Goal: Task Accomplishment & Management: Use online tool/utility

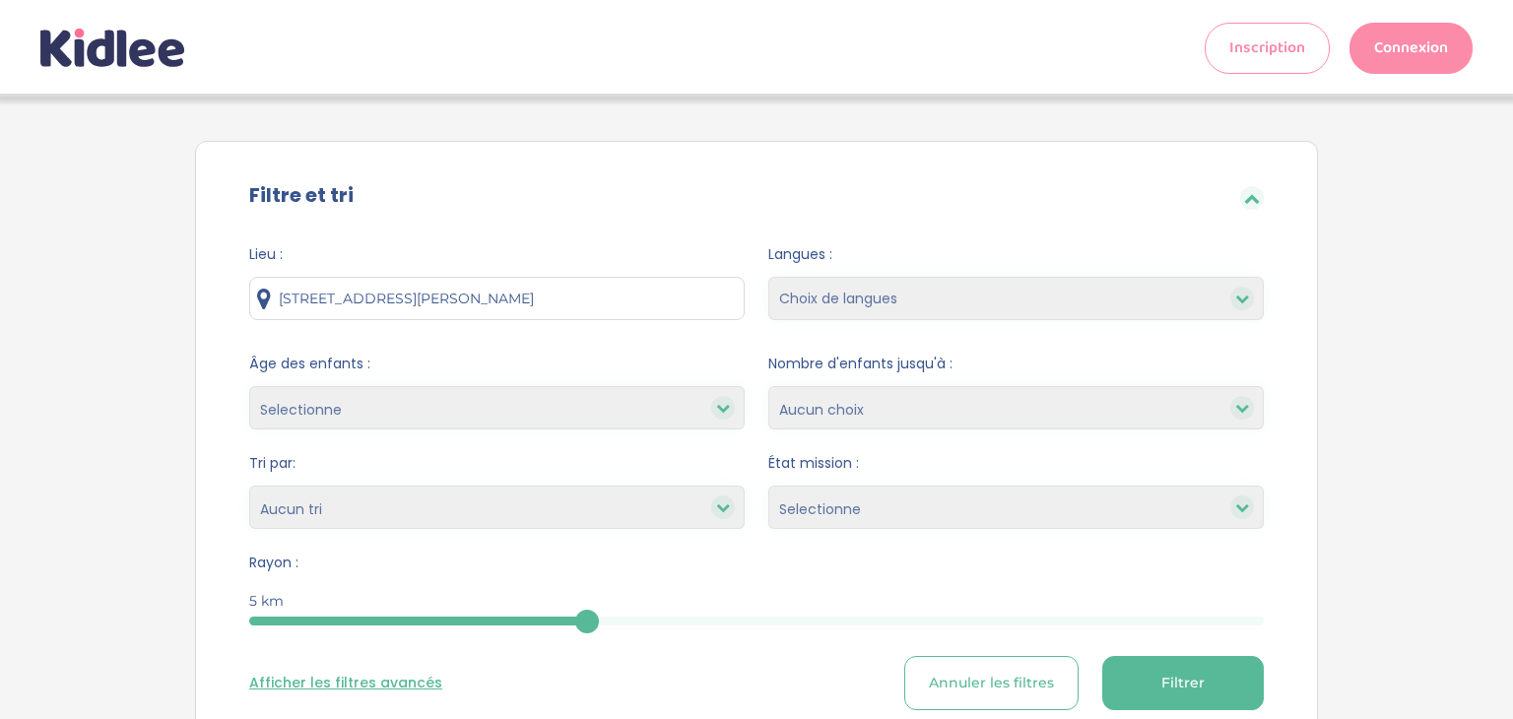
click at [1396, 54] on link "Connexion" at bounding box center [1410, 48] width 123 height 51
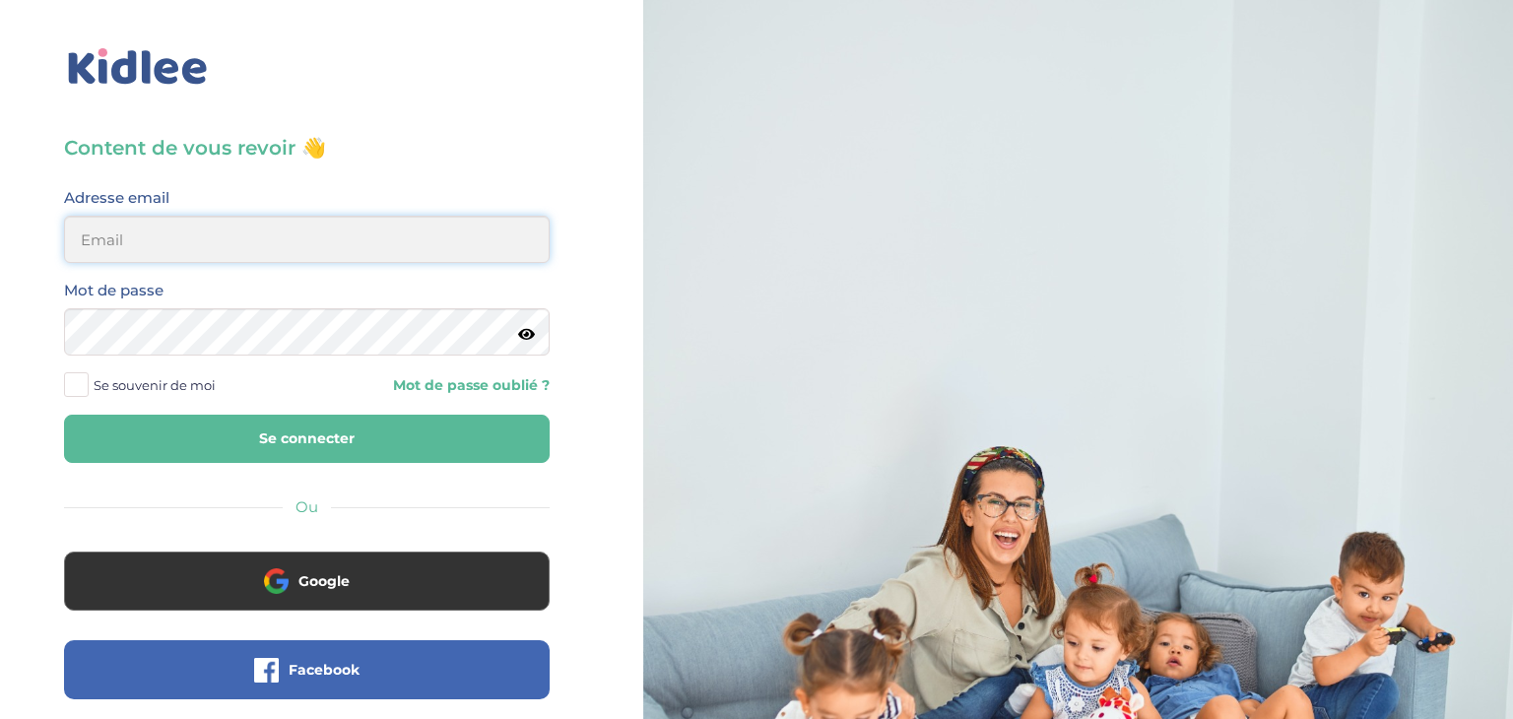
click at [439, 222] on input "email" at bounding box center [307, 239] width 486 height 47
type input "osmanisadia35@gmail.com"
click at [300, 449] on button "Se connecter" at bounding box center [307, 439] width 486 height 48
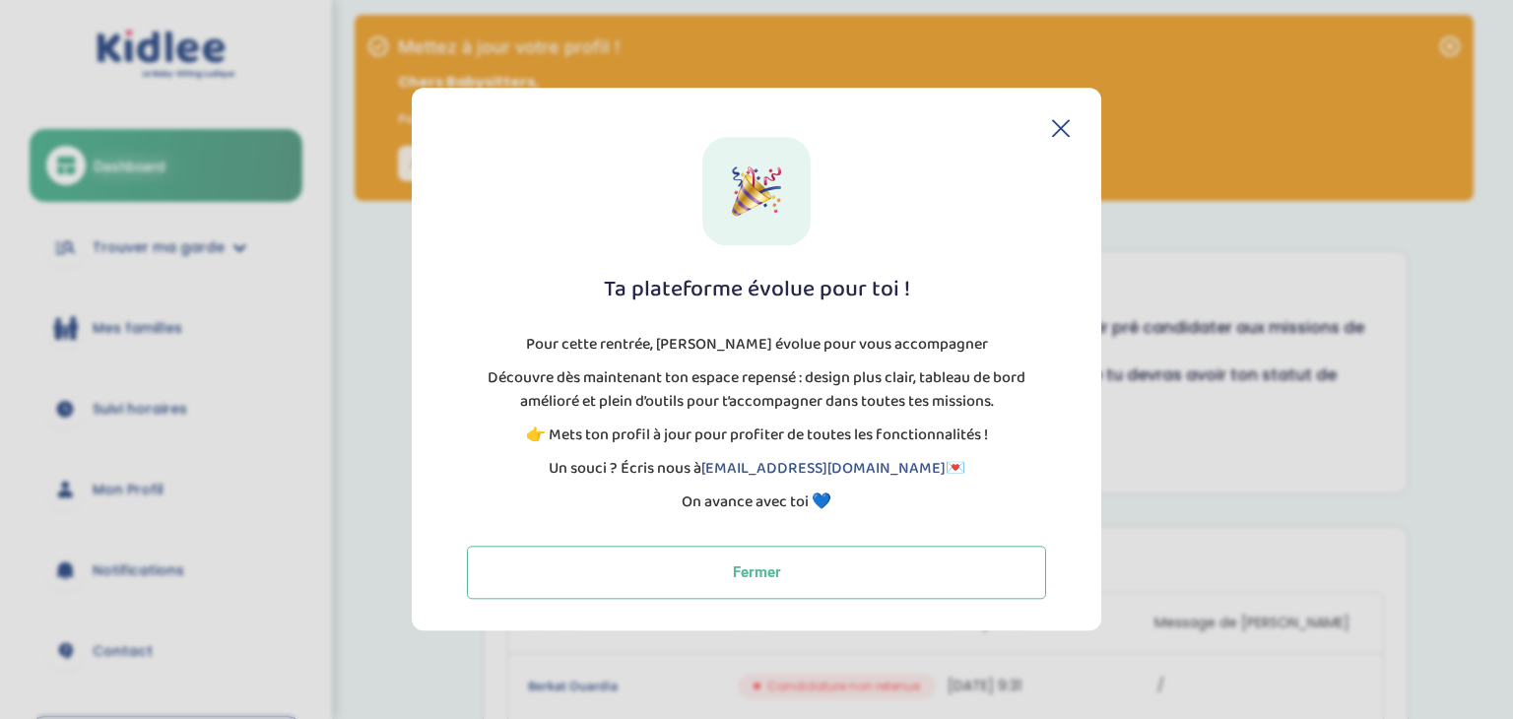
click at [1067, 130] on icon at bounding box center [1061, 128] width 18 height 18
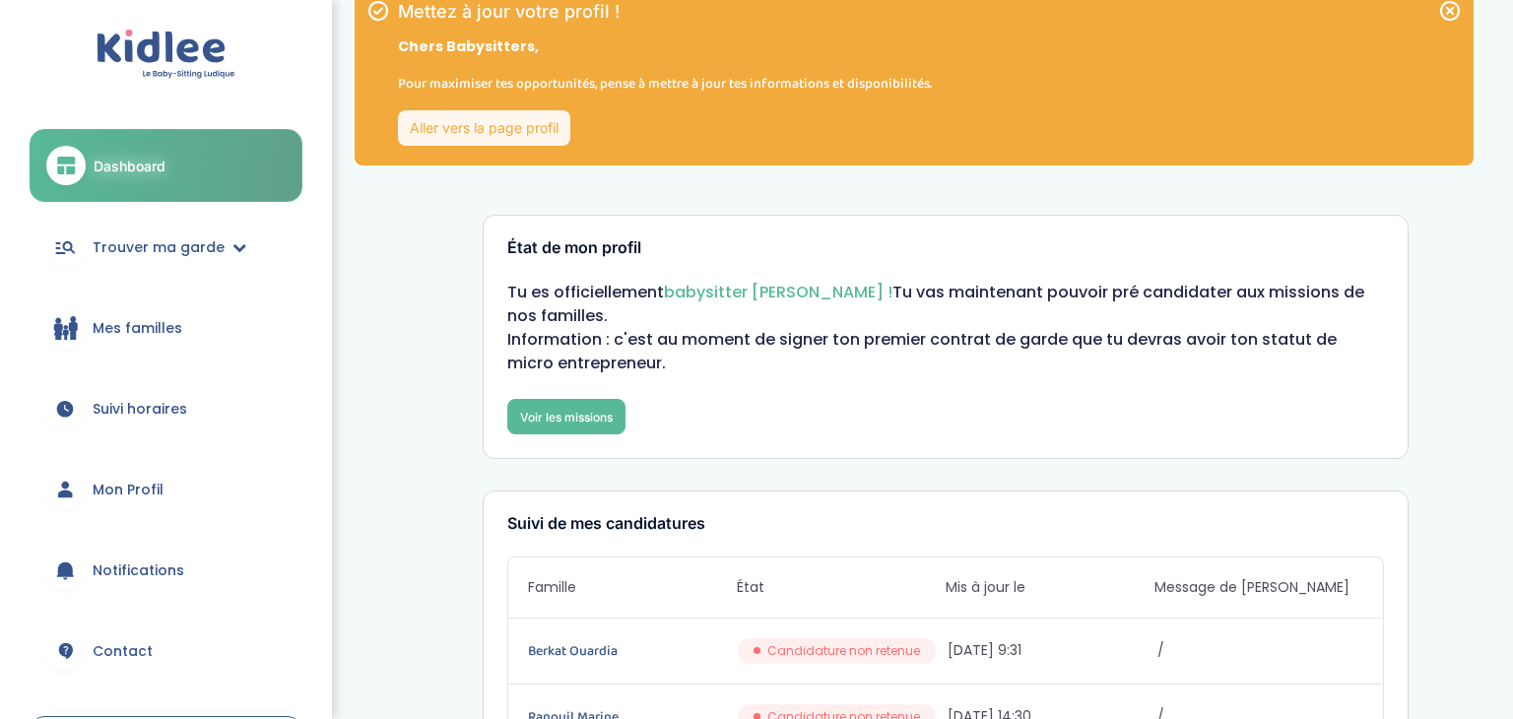
scroll to position [34, 0]
click at [537, 400] on link "Voir les missions" at bounding box center [566, 417] width 118 height 35
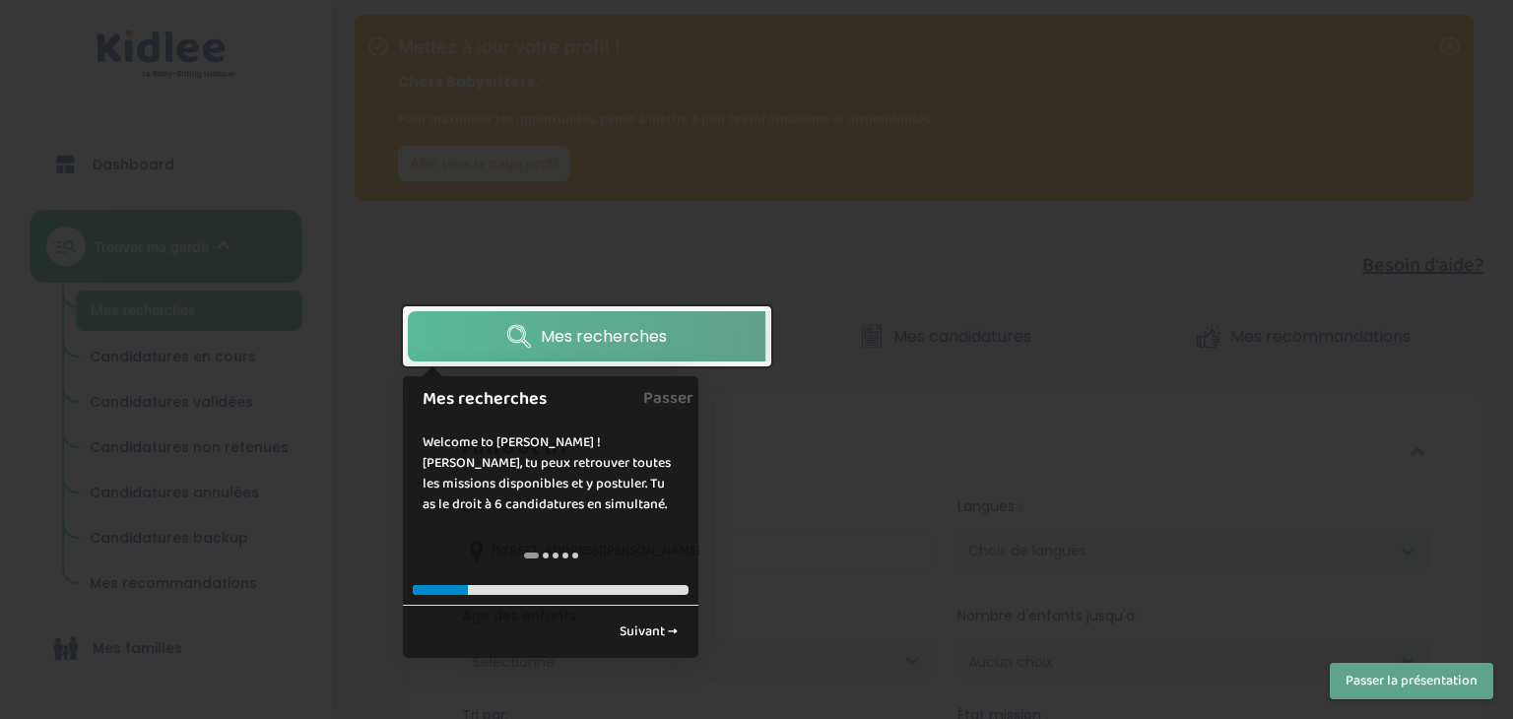
click at [1354, 668] on button "Passer la présentation" at bounding box center [1411, 681] width 163 height 36
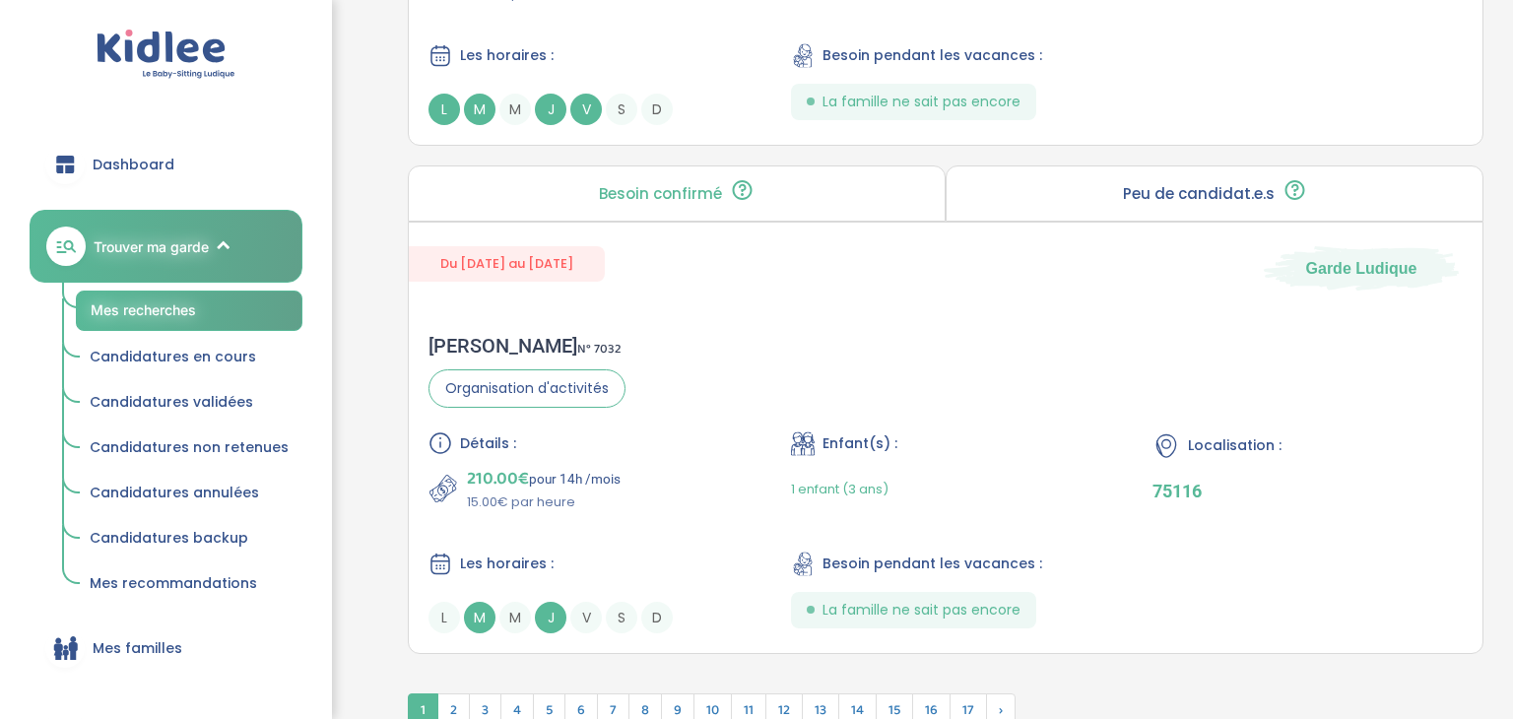
scroll to position [5639, 0]
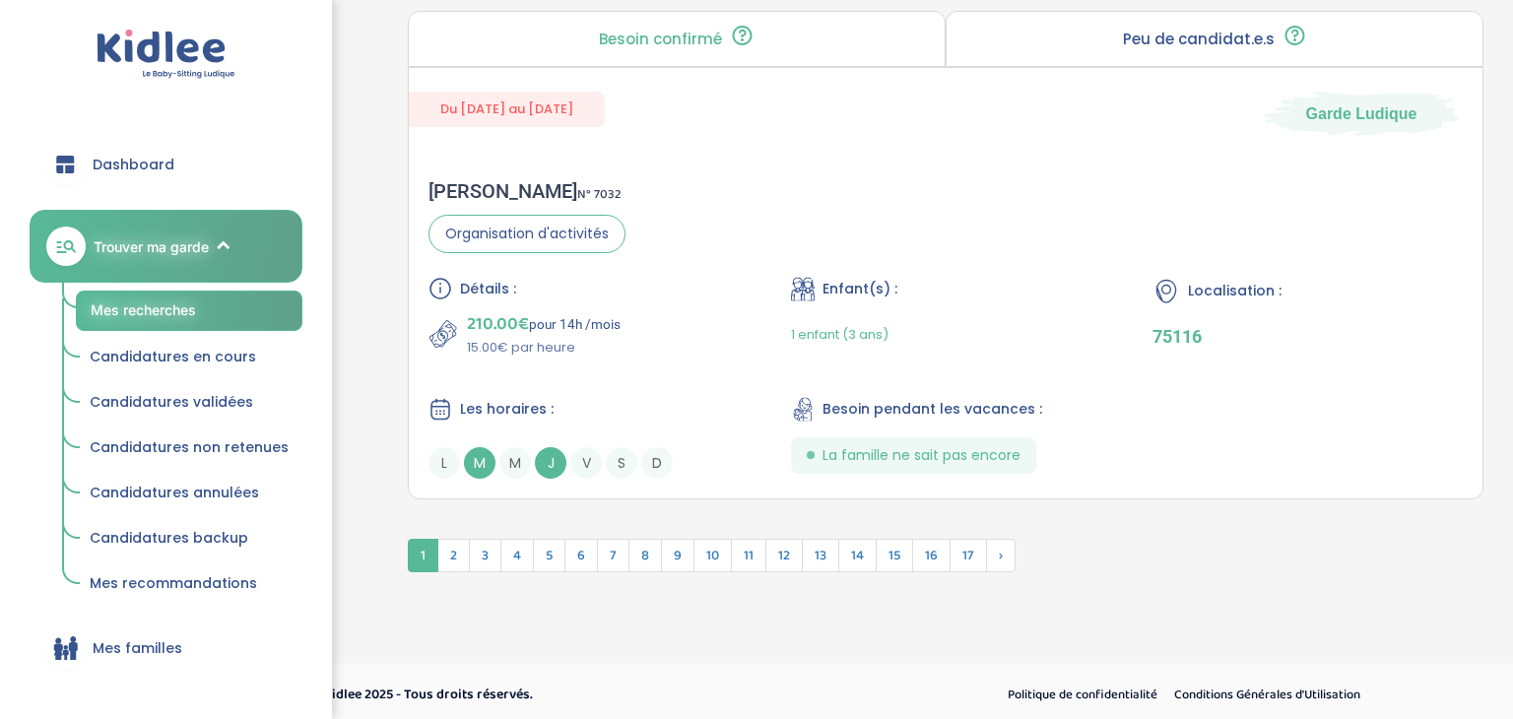
click at [451, 551] on span "2" at bounding box center [453, 555] width 33 height 33
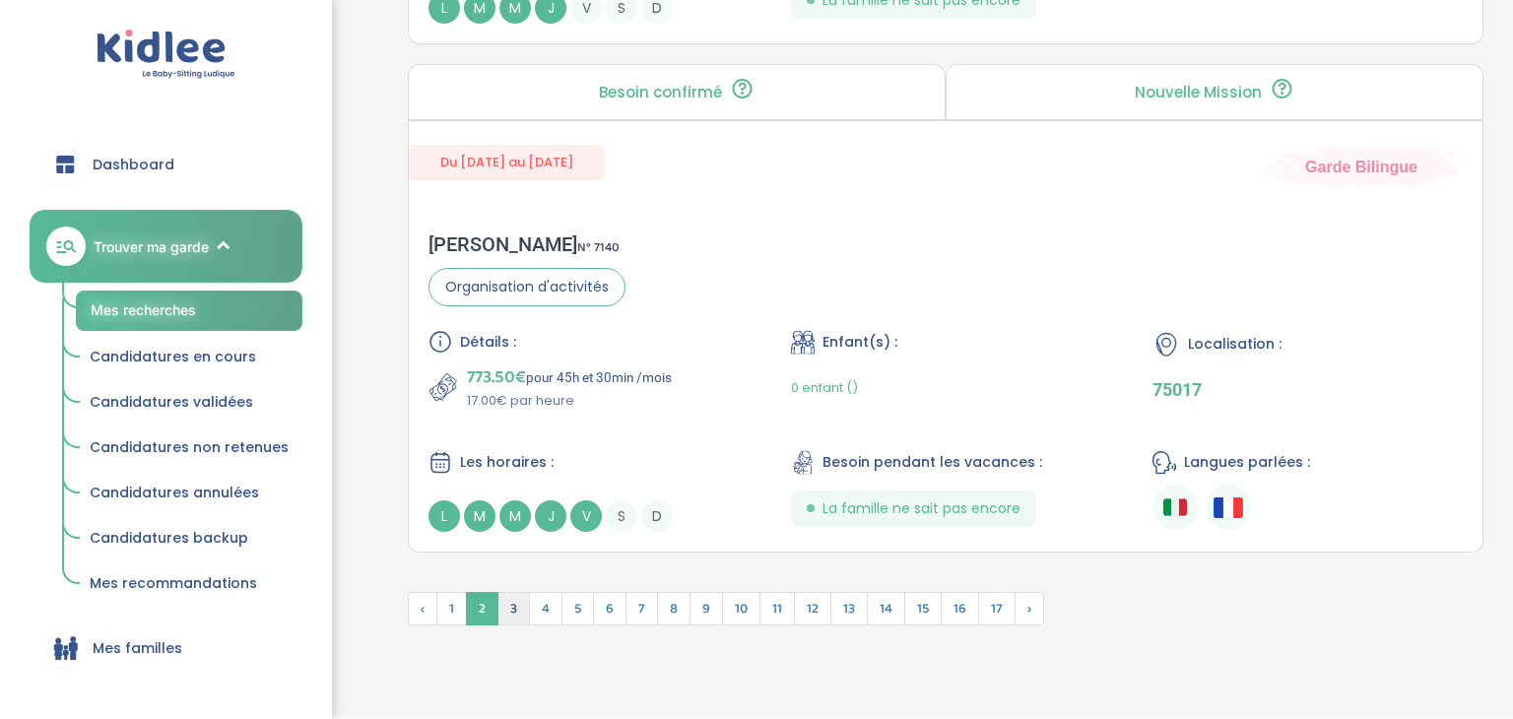
scroll to position [5637, 0]
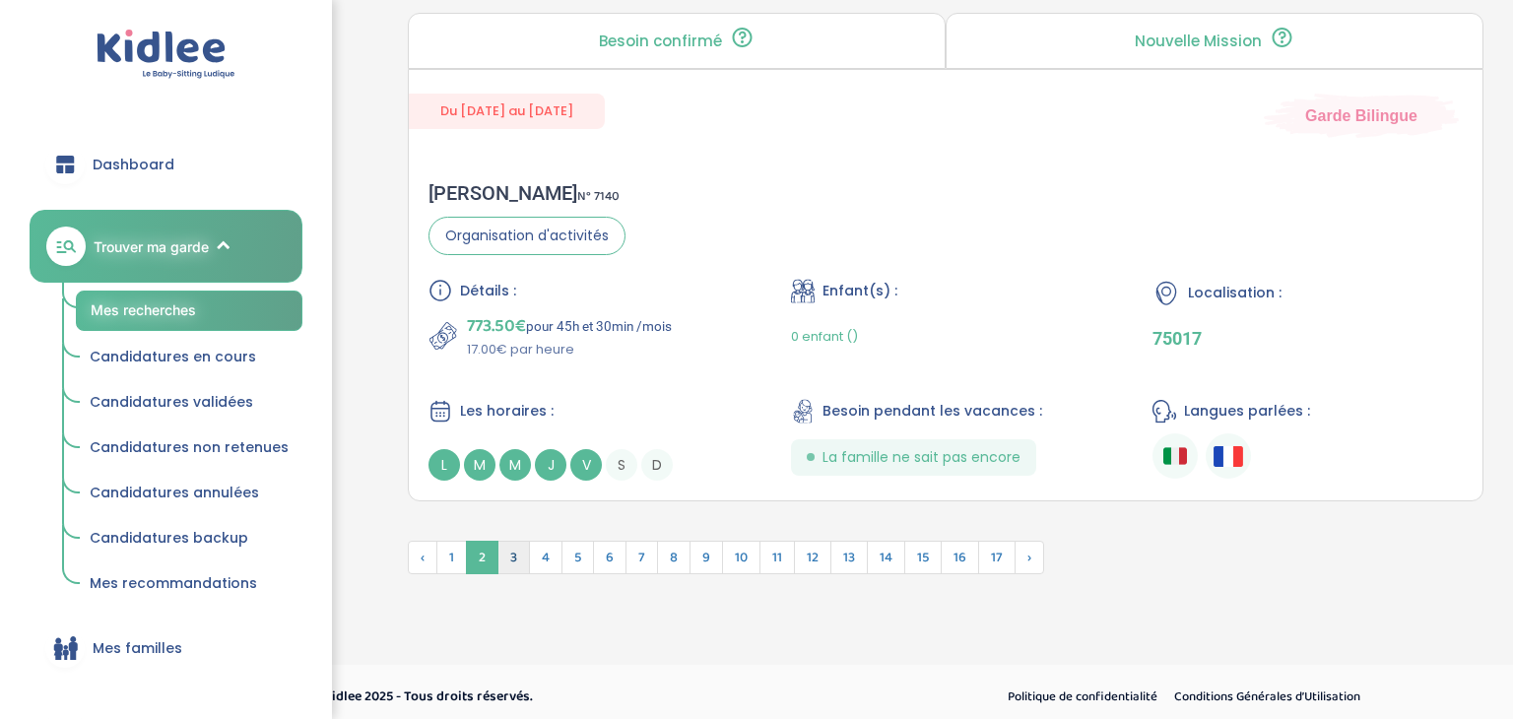
click at [516, 549] on span "3" at bounding box center [513, 557] width 33 height 33
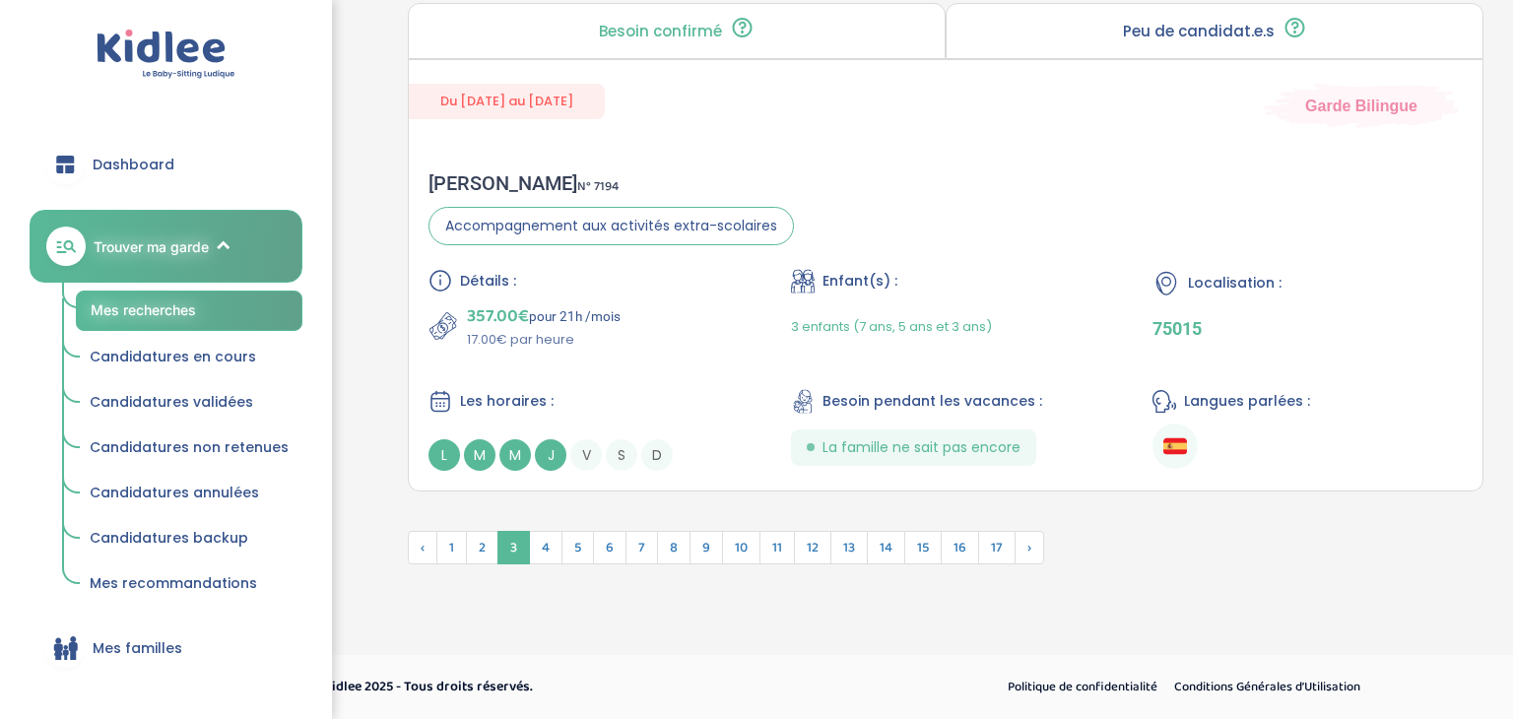
scroll to position [5586, 0]
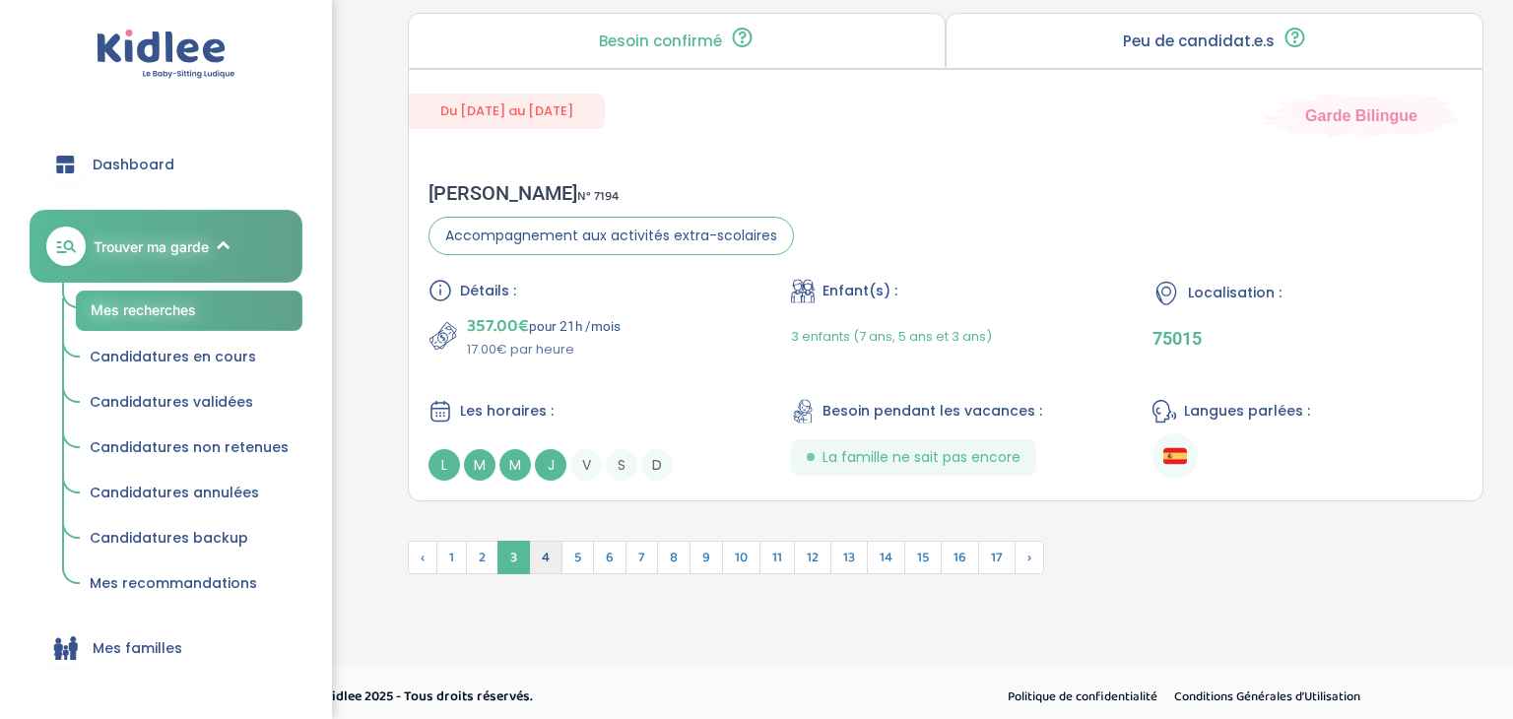
click at [548, 554] on span "4" at bounding box center [545, 557] width 33 height 33
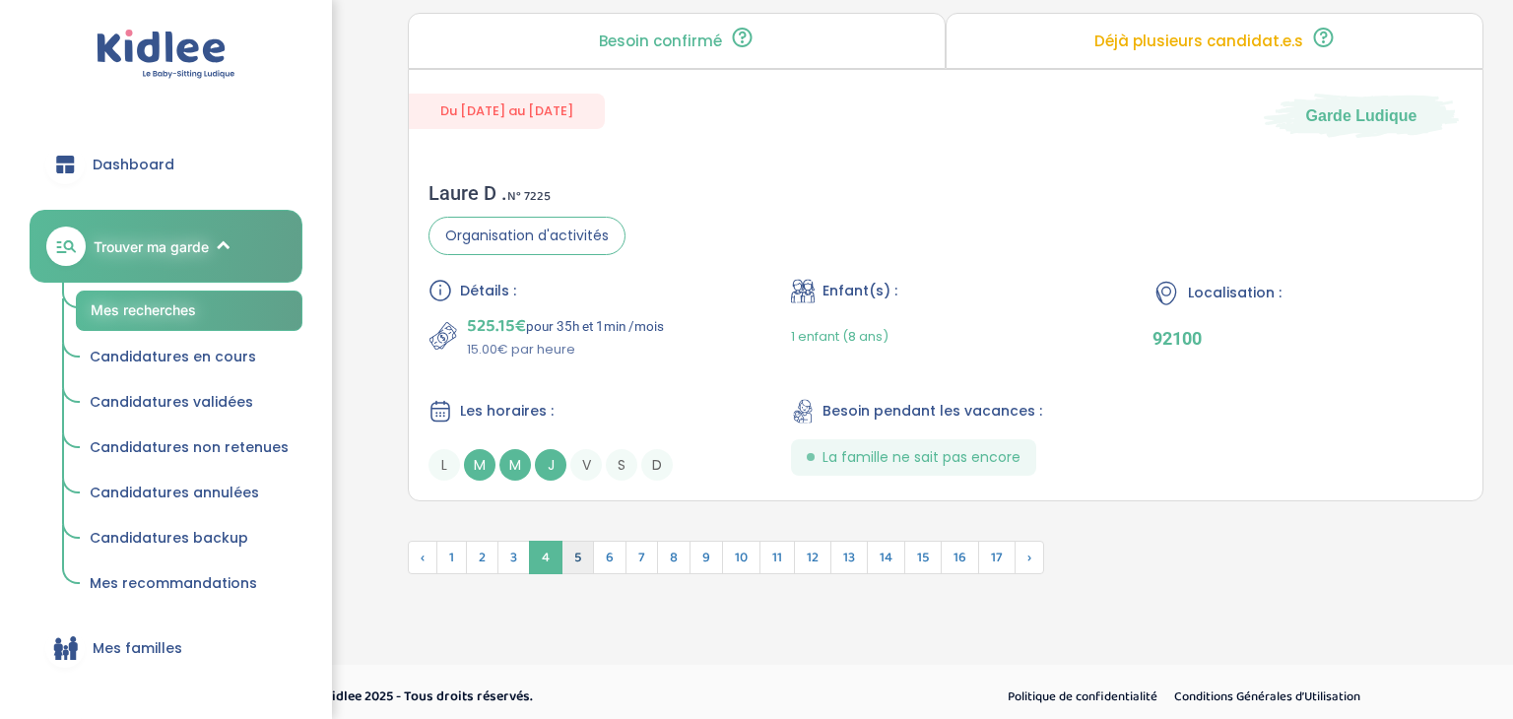
click at [572, 554] on span "5" at bounding box center [577, 557] width 33 height 33
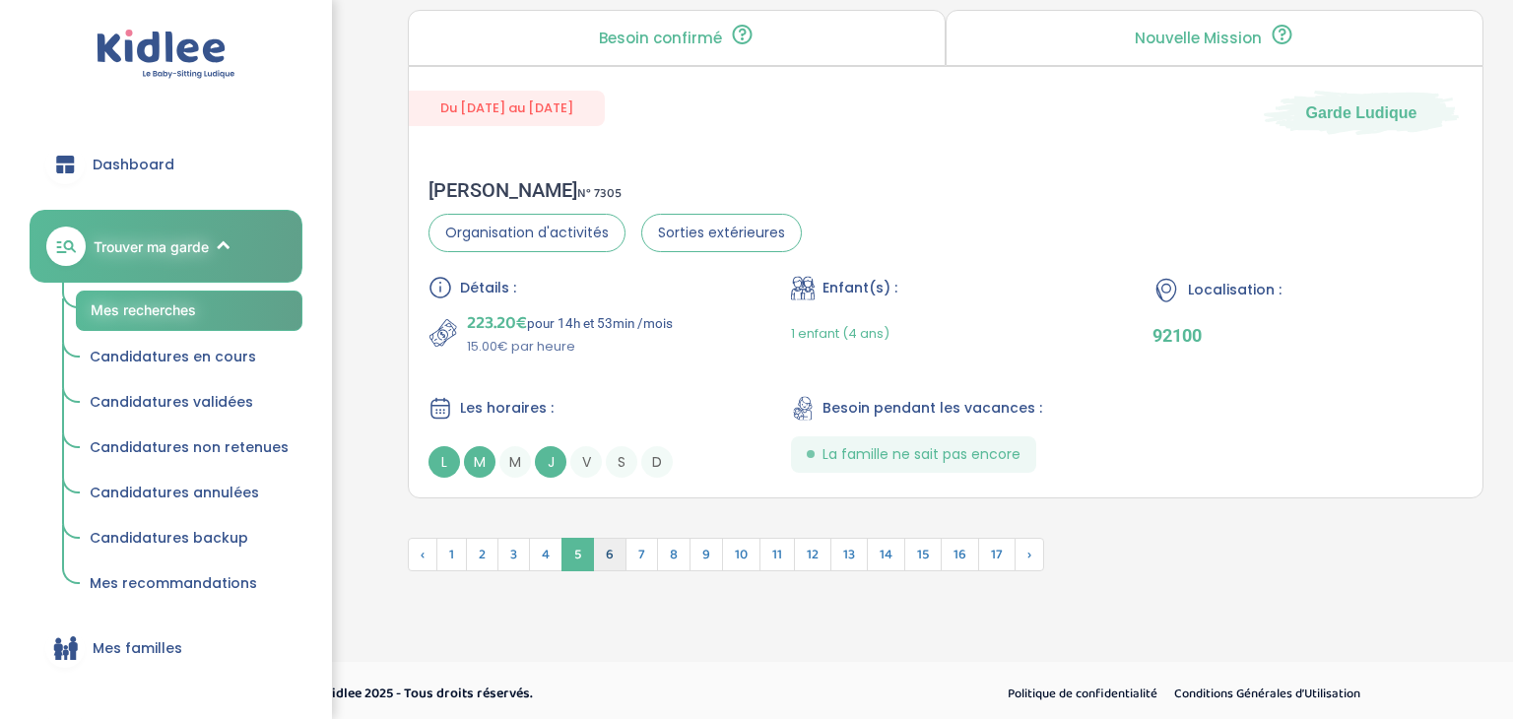
click at [611, 554] on span "6" at bounding box center [609, 554] width 33 height 33
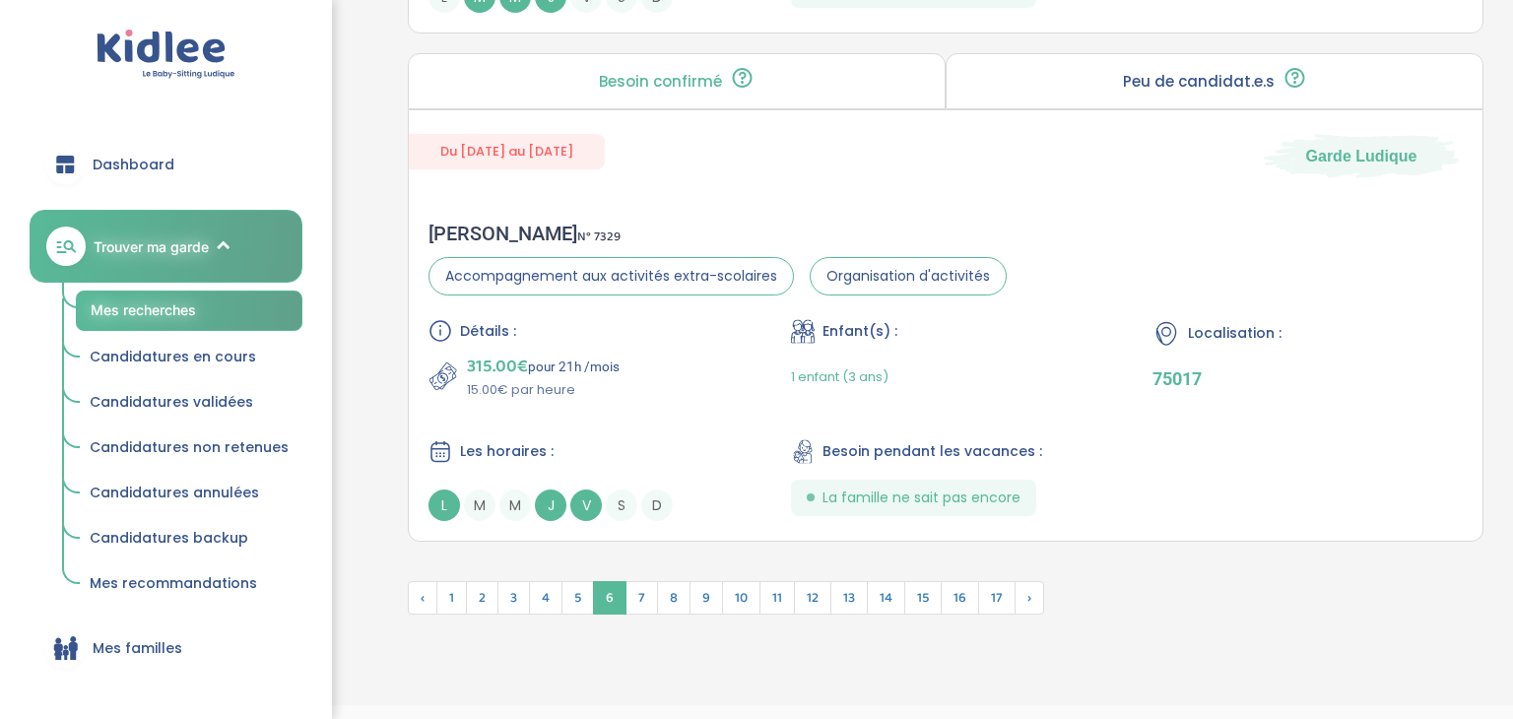
scroll to position [5586, 0]
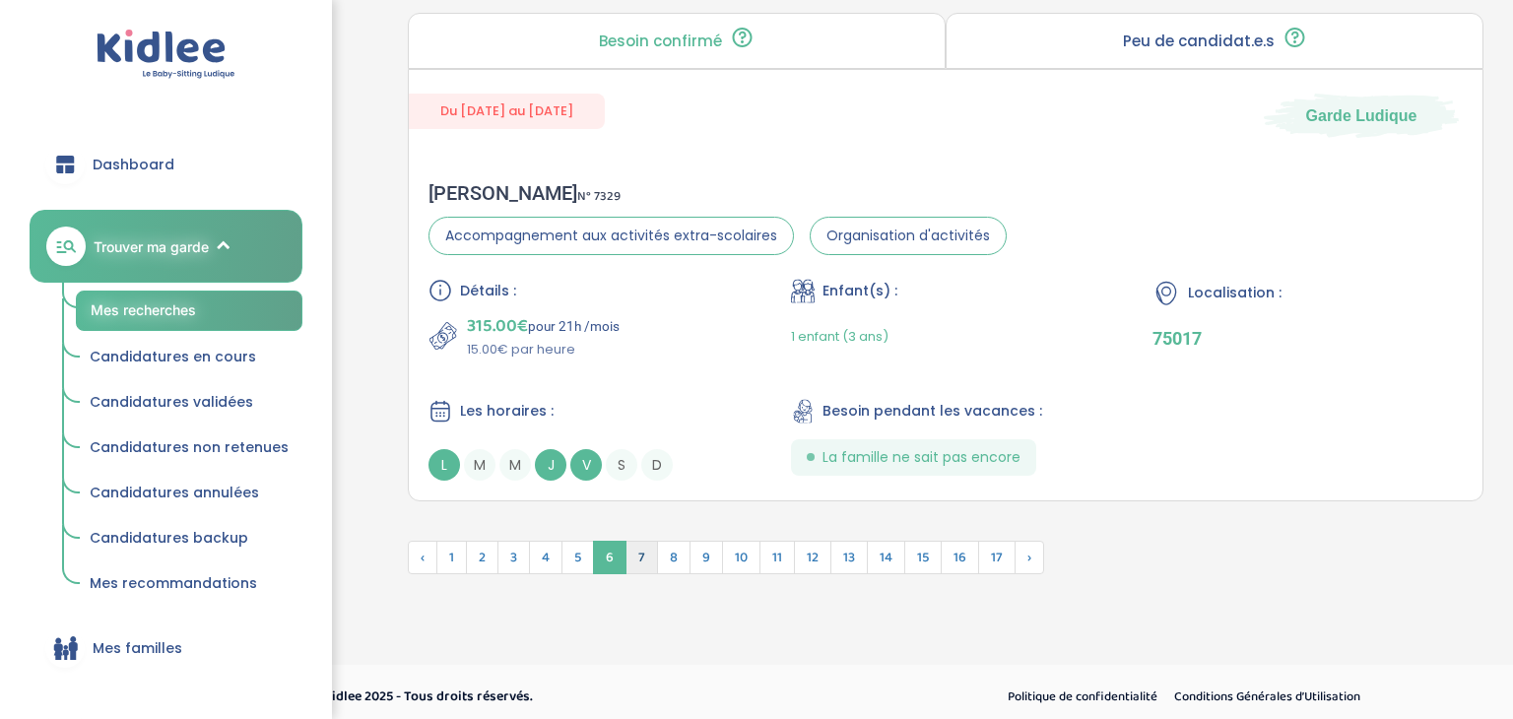
click at [636, 554] on span "7" at bounding box center [641, 557] width 33 height 33
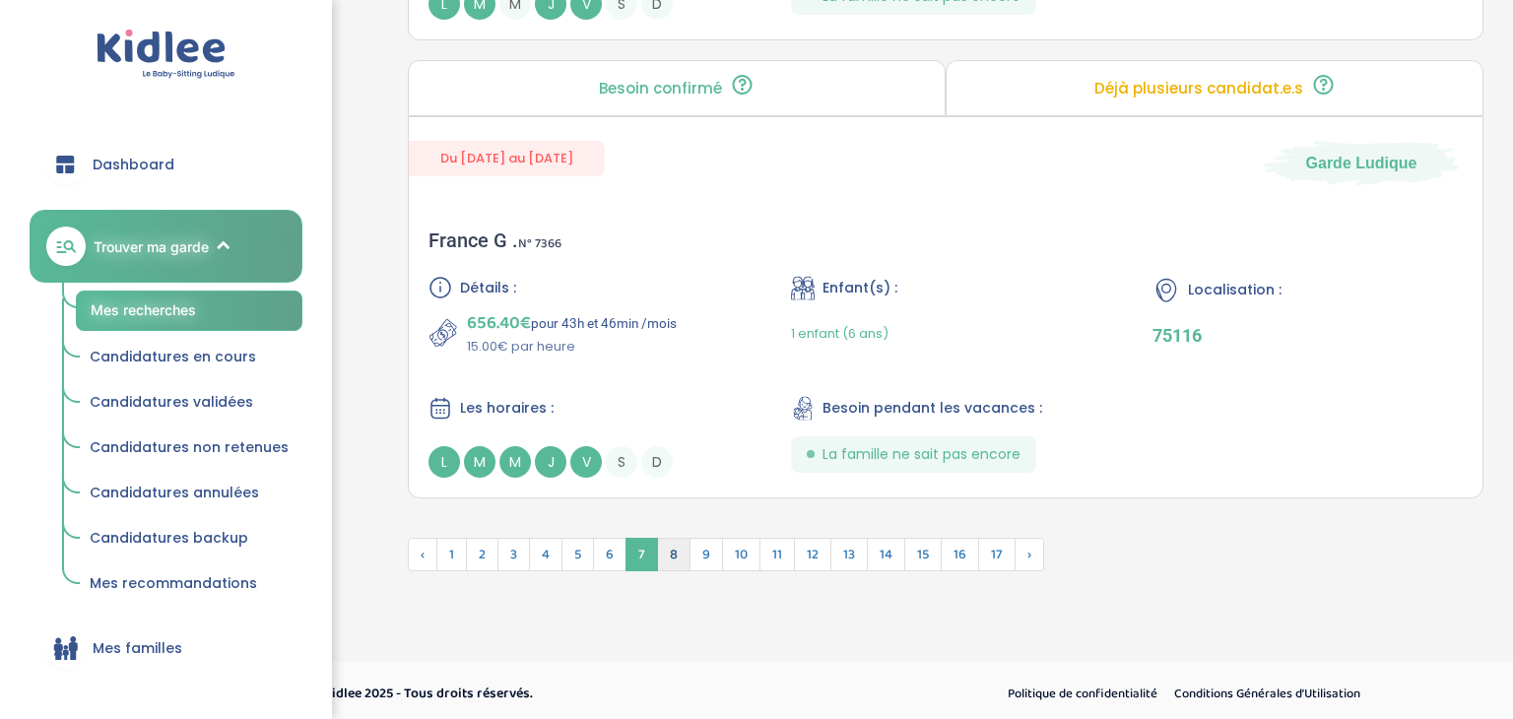
click at [667, 554] on span "8" at bounding box center [673, 554] width 33 height 33
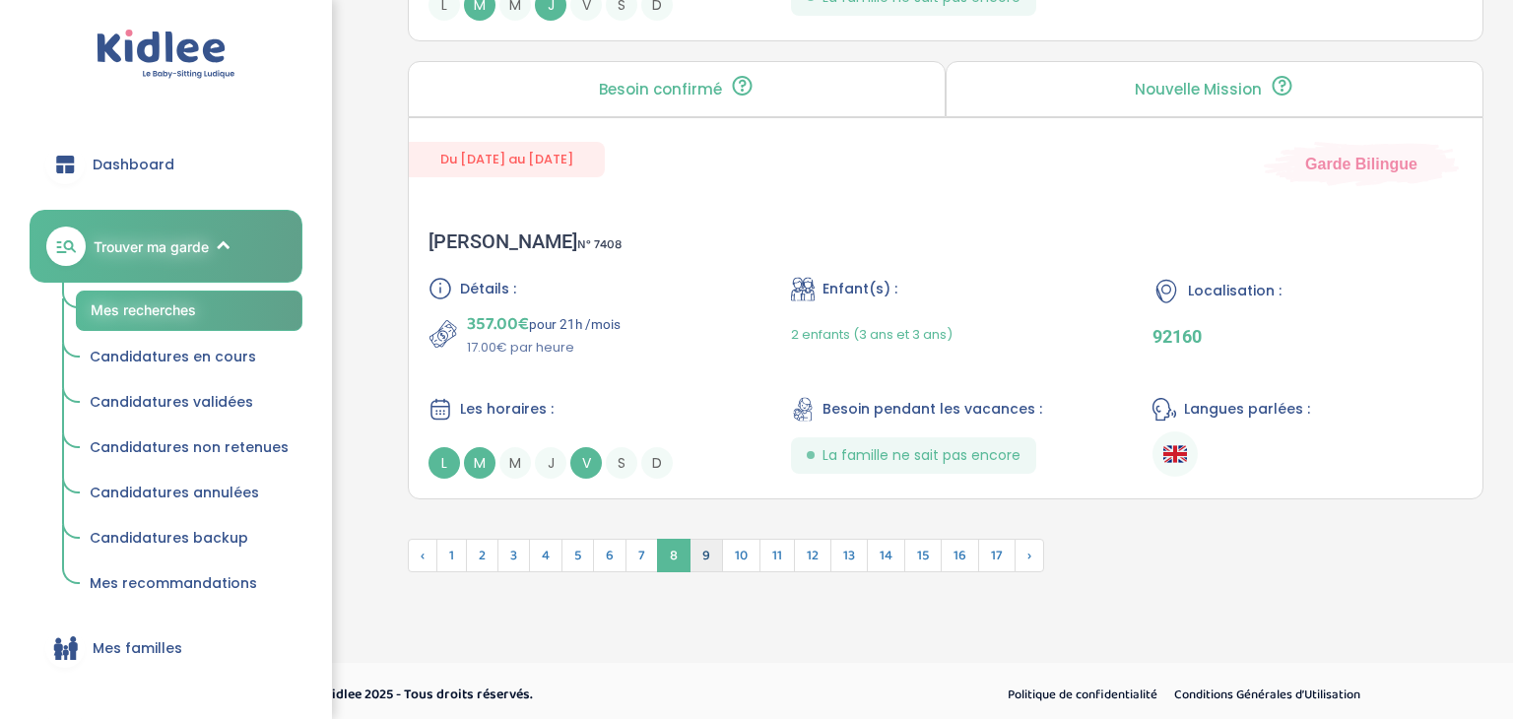
click at [698, 559] on span "9" at bounding box center [705, 555] width 33 height 33
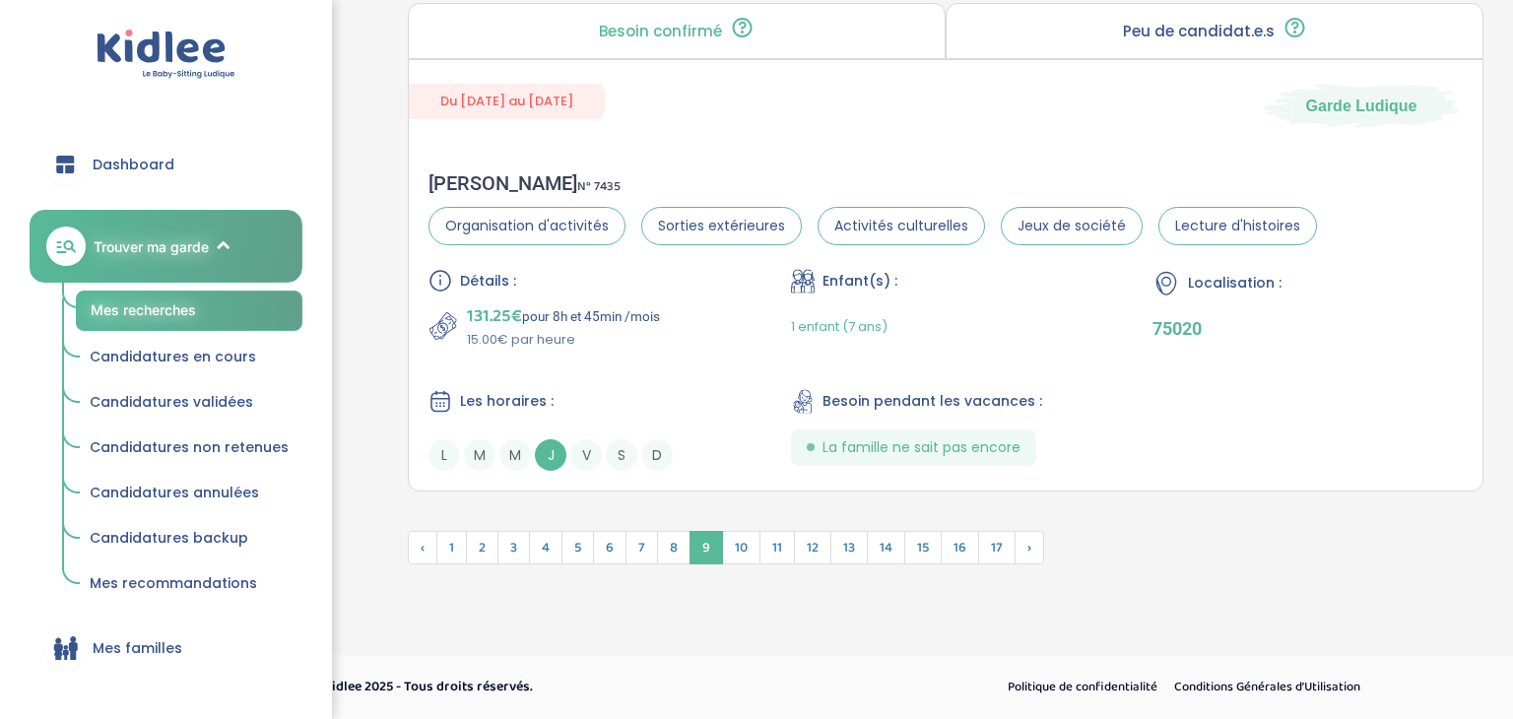
scroll to position [5487, 0]
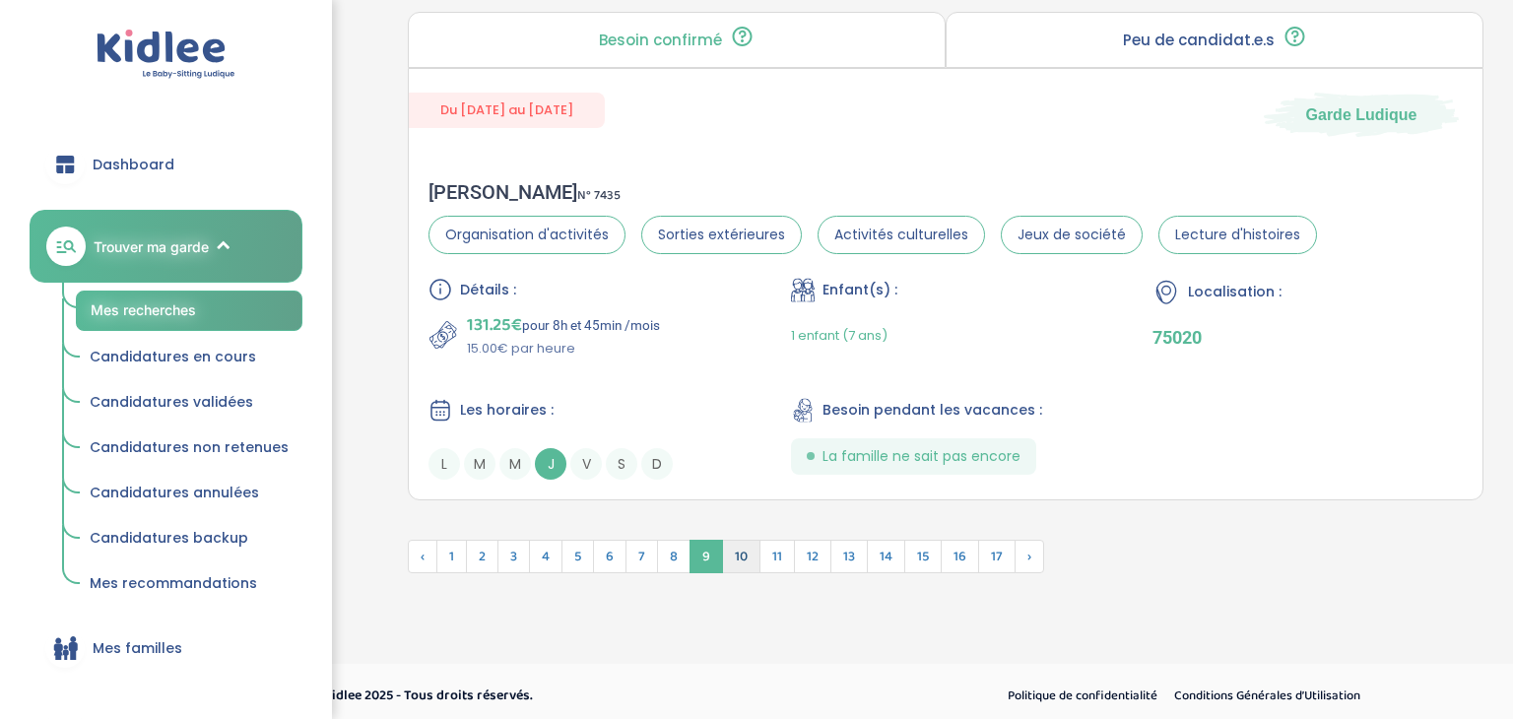
click at [741, 557] on span "10" at bounding box center [741, 556] width 38 height 33
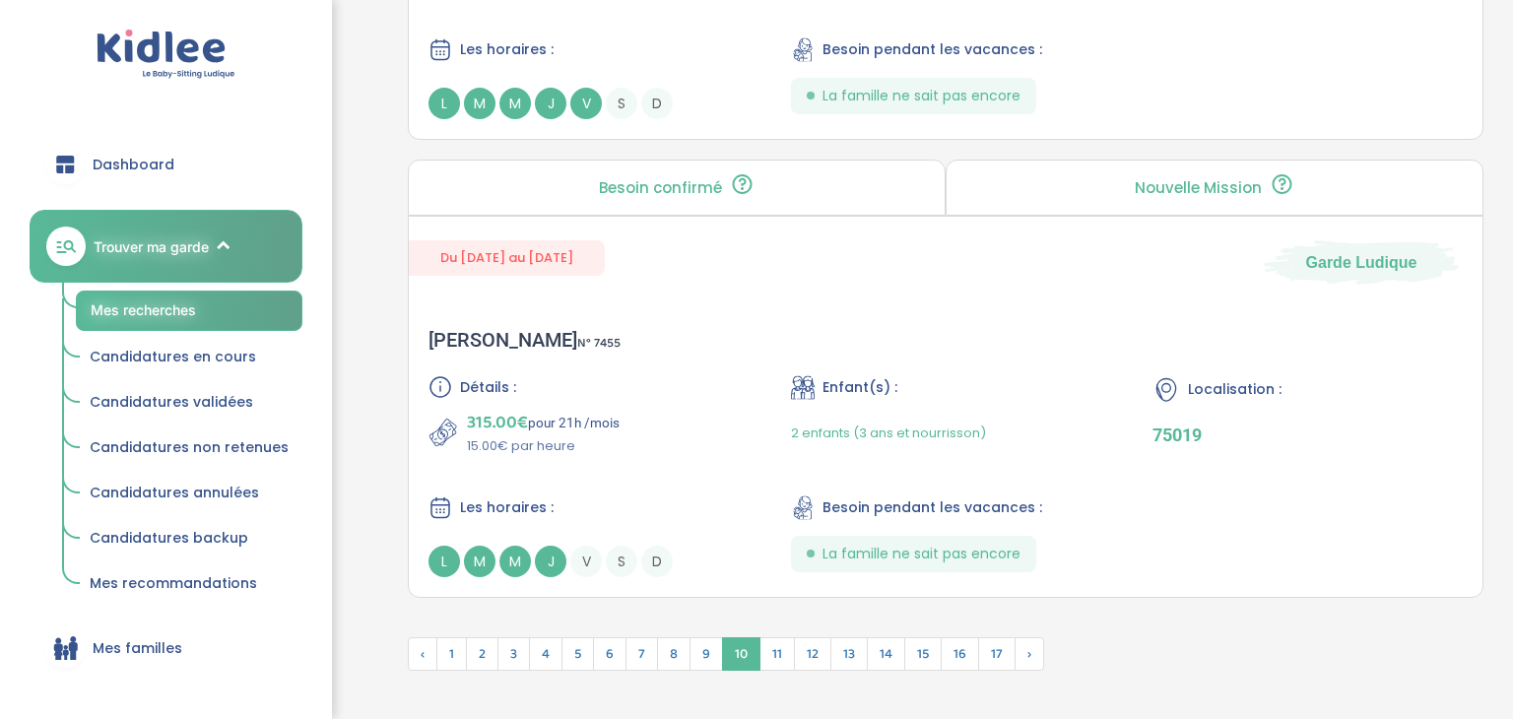
scroll to position [5593, 0]
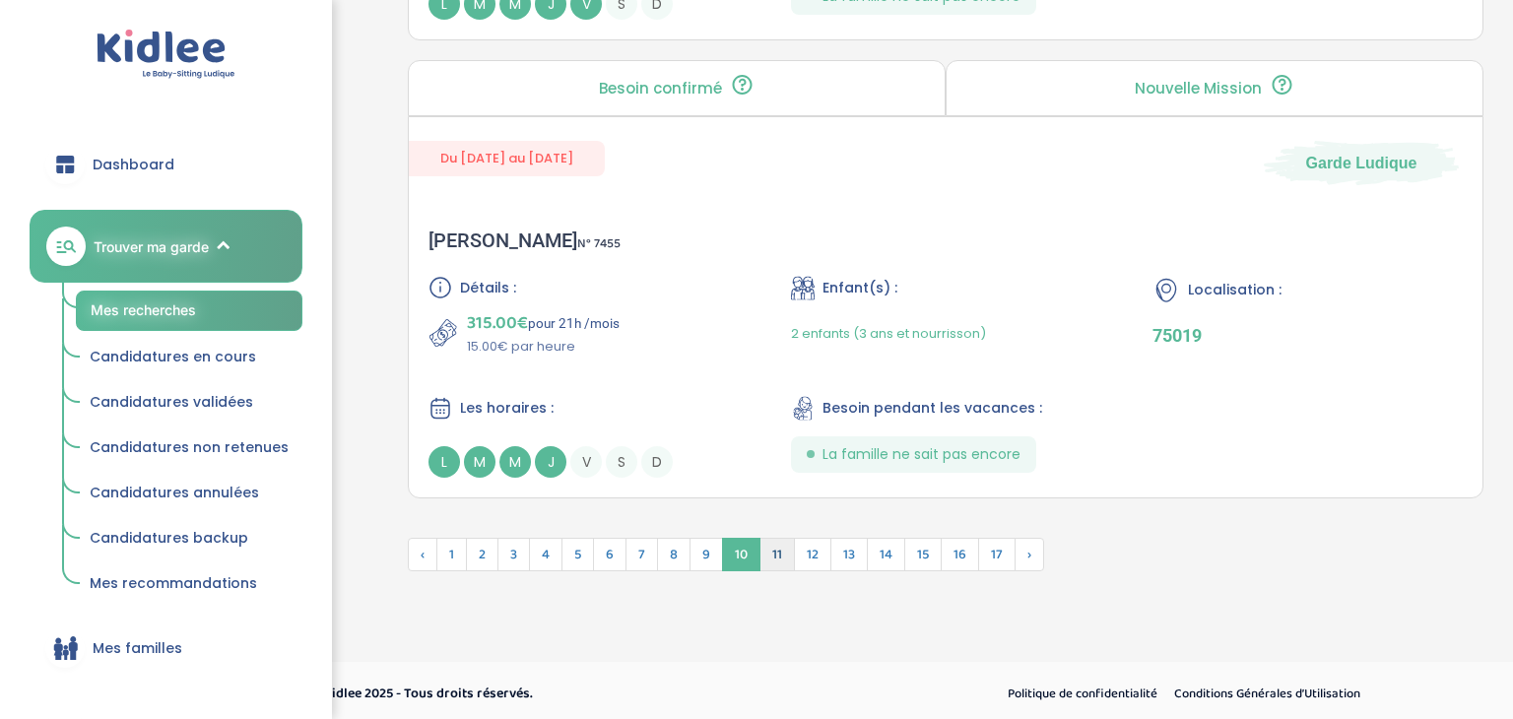
click at [771, 549] on span "11" at bounding box center [776, 554] width 35 height 33
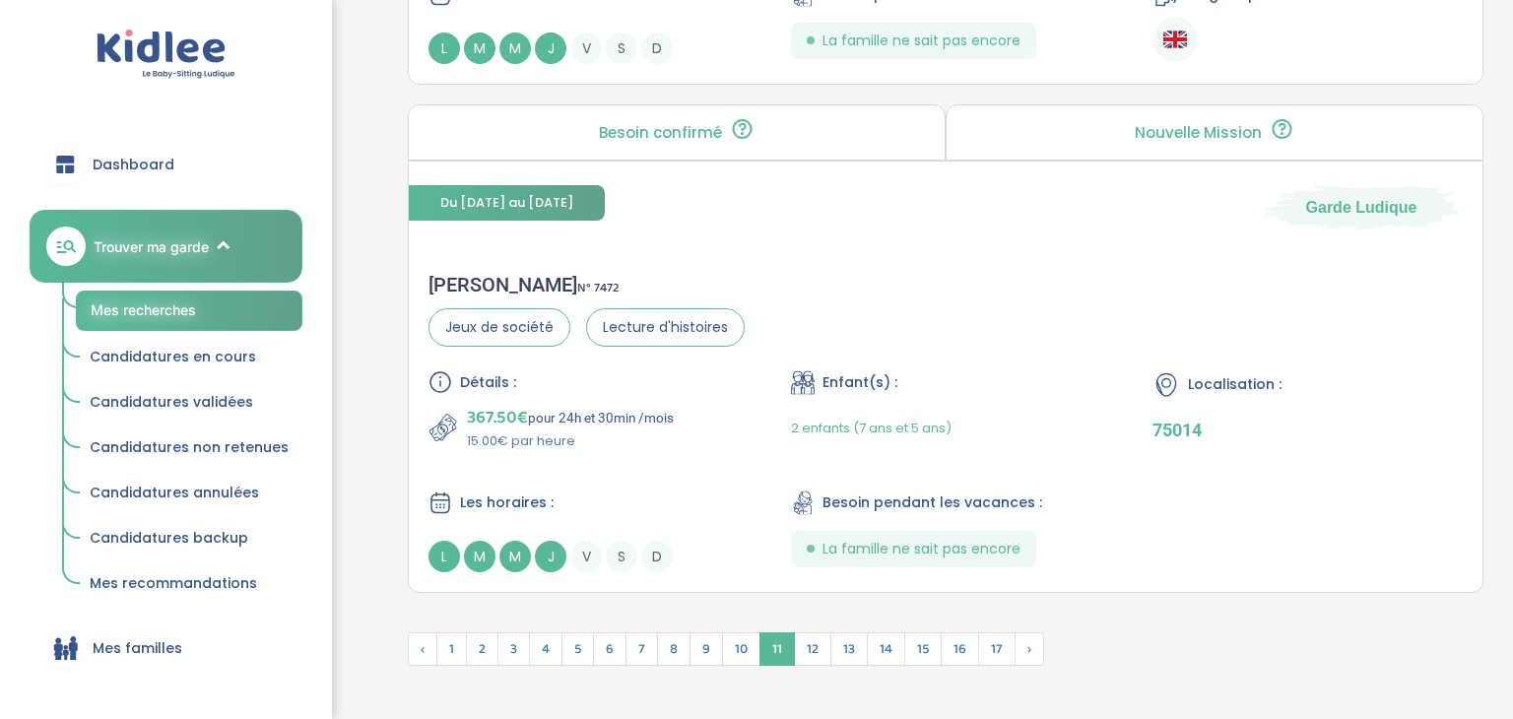
scroll to position [5690, 0]
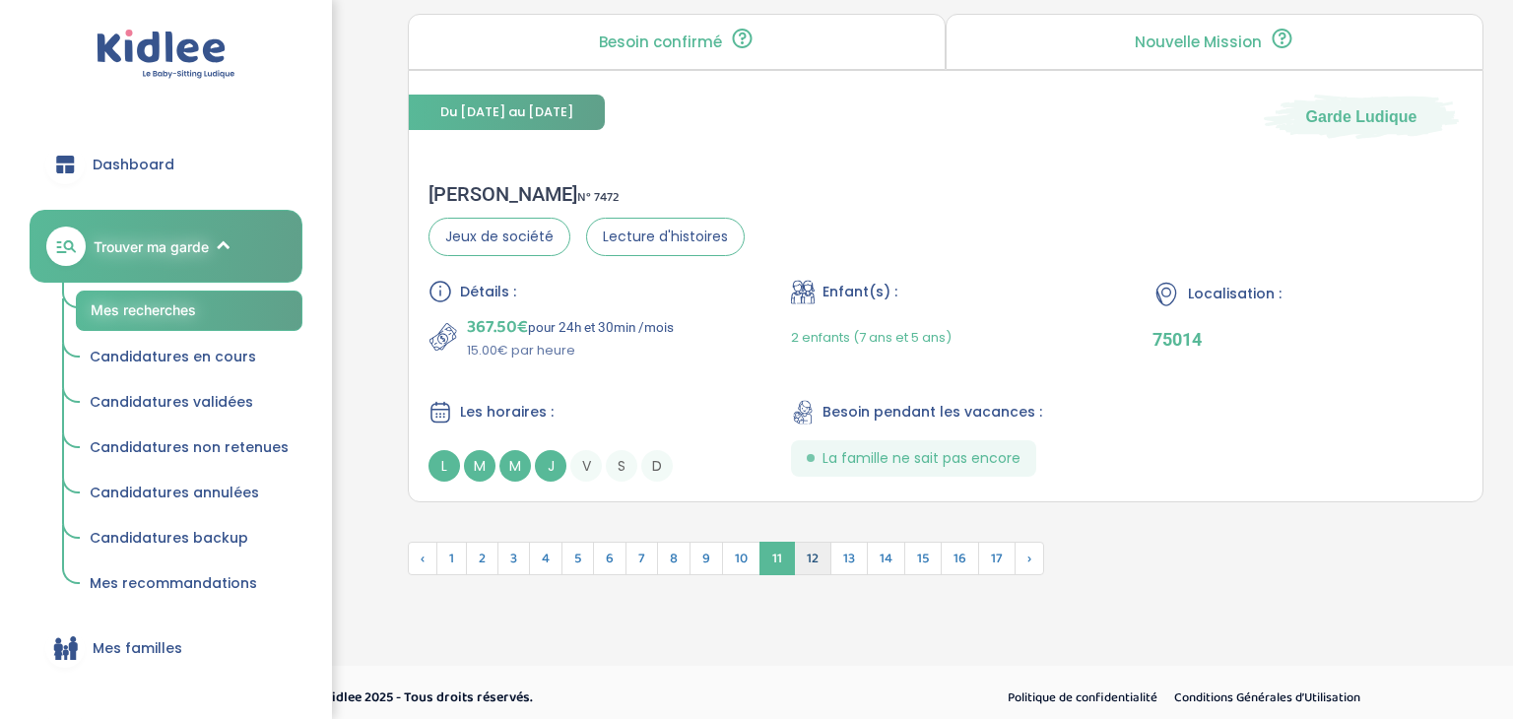
click at [802, 551] on span "12" at bounding box center [812, 558] width 37 height 33
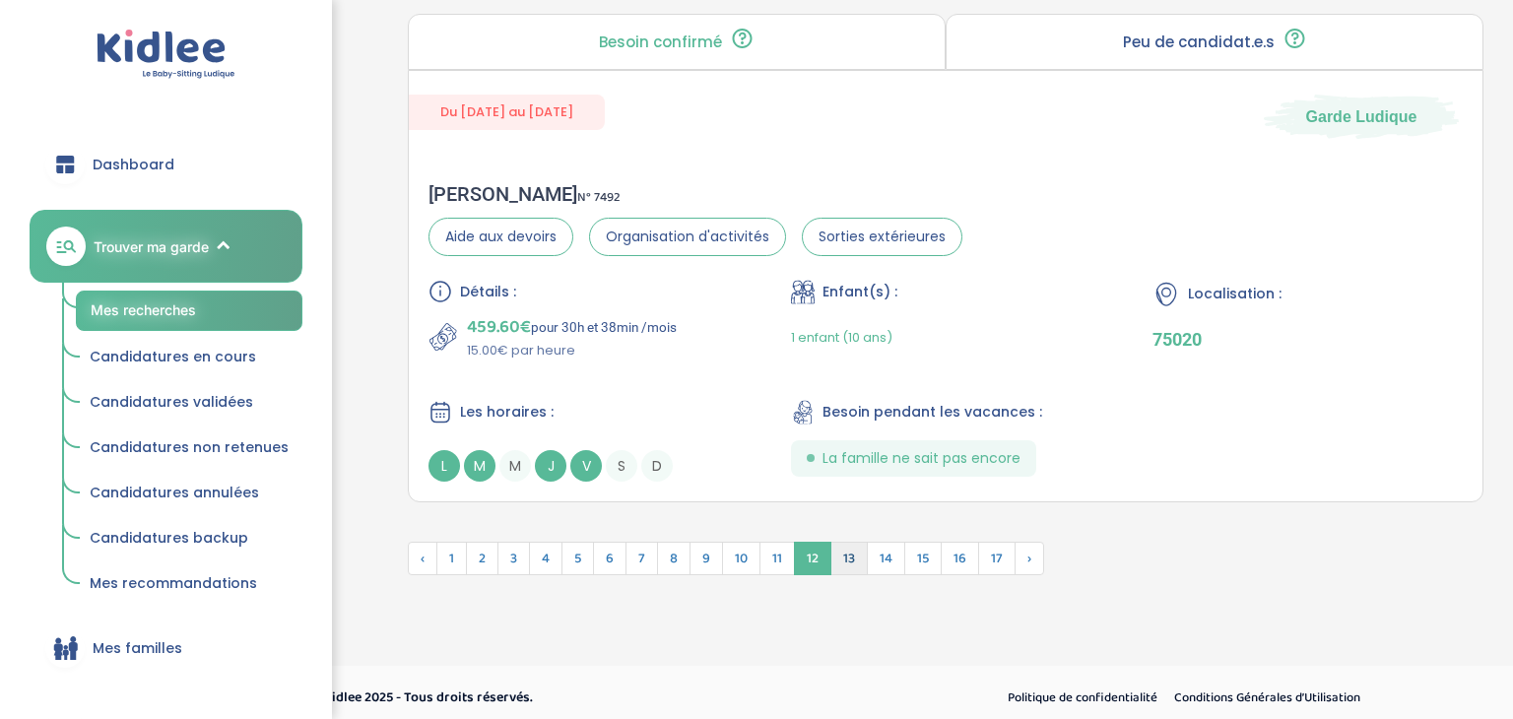
click at [838, 549] on span "13" at bounding box center [848, 558] width 37 height 33
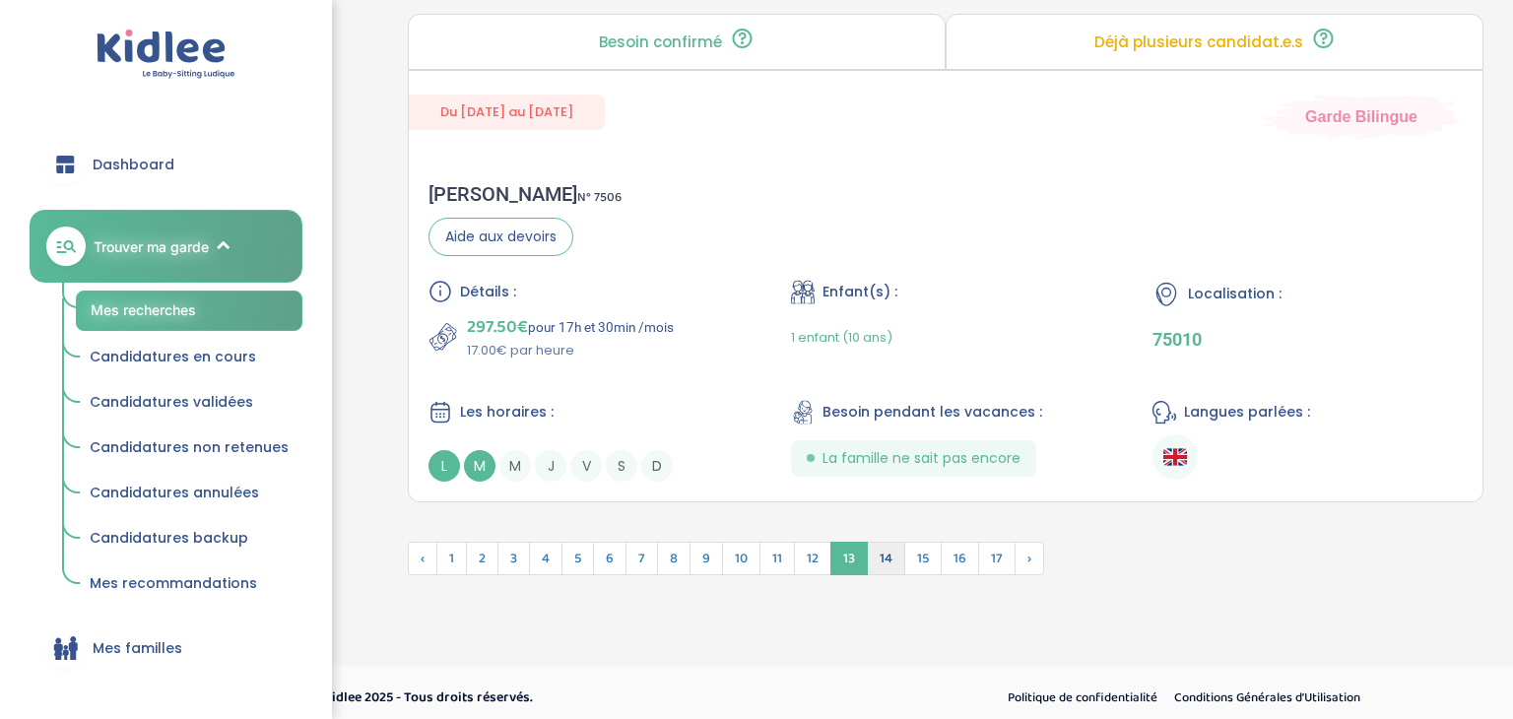
click at [878, 548] on span "14" at bounding box center [886, 558] width 38 height 33
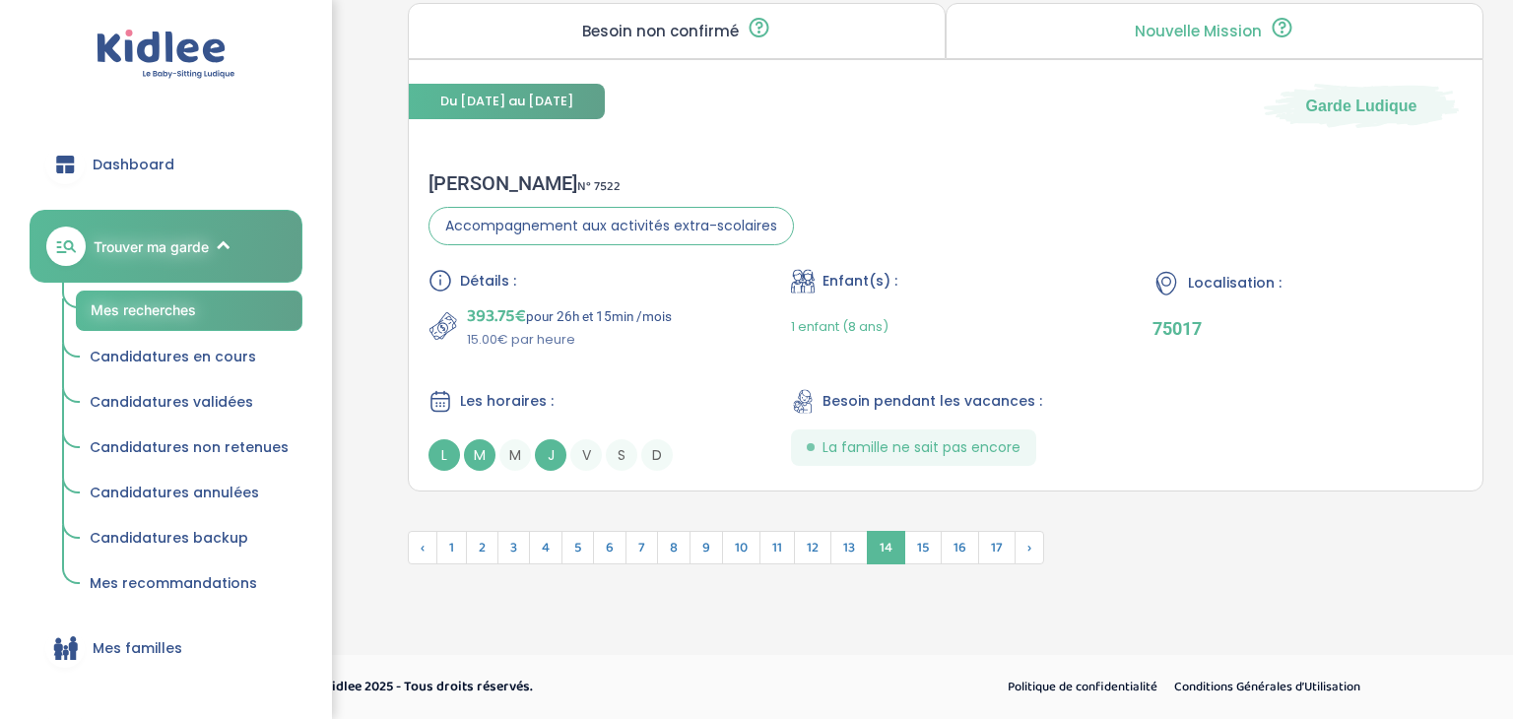
scroll to position [5740, 0]
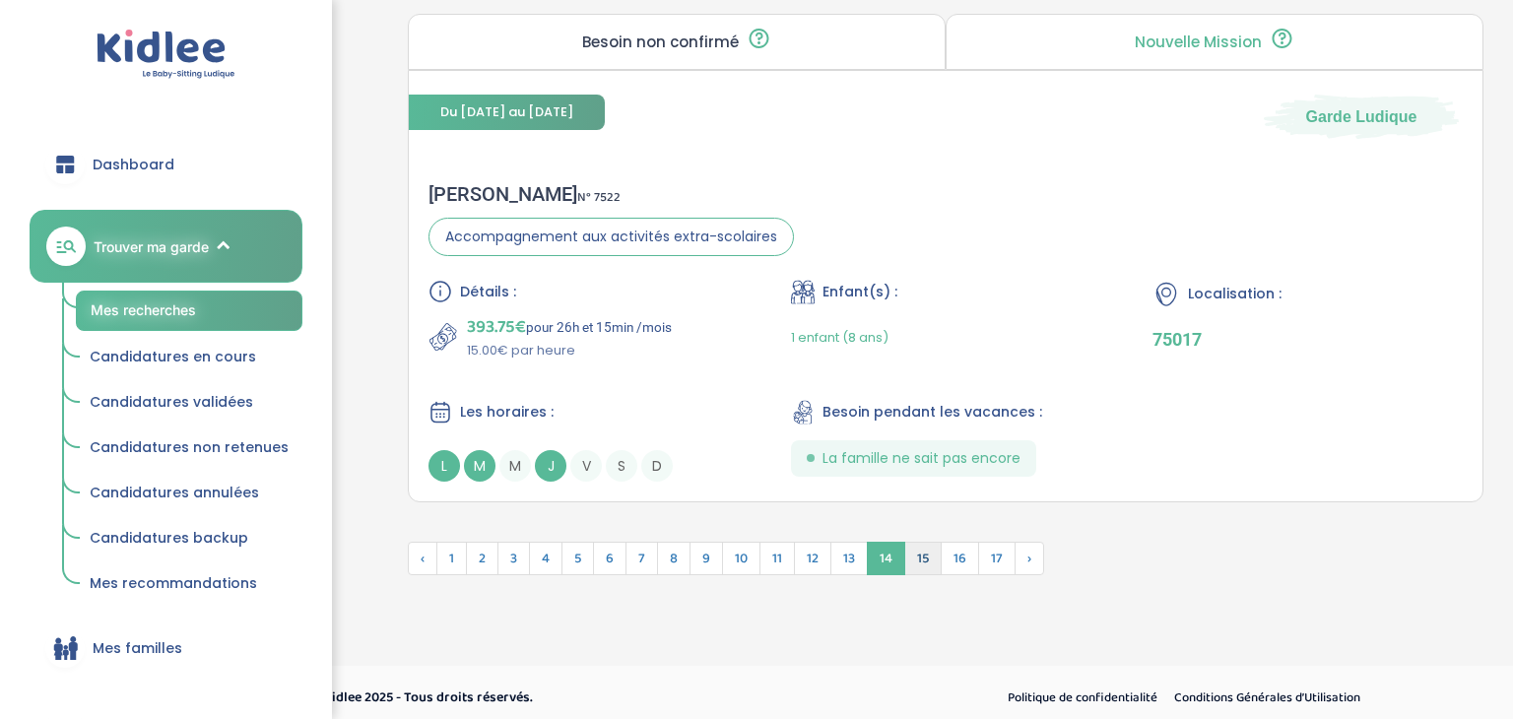
click at [917, 549] on span "15" at bounding box center [922, 558] width 37 height 33
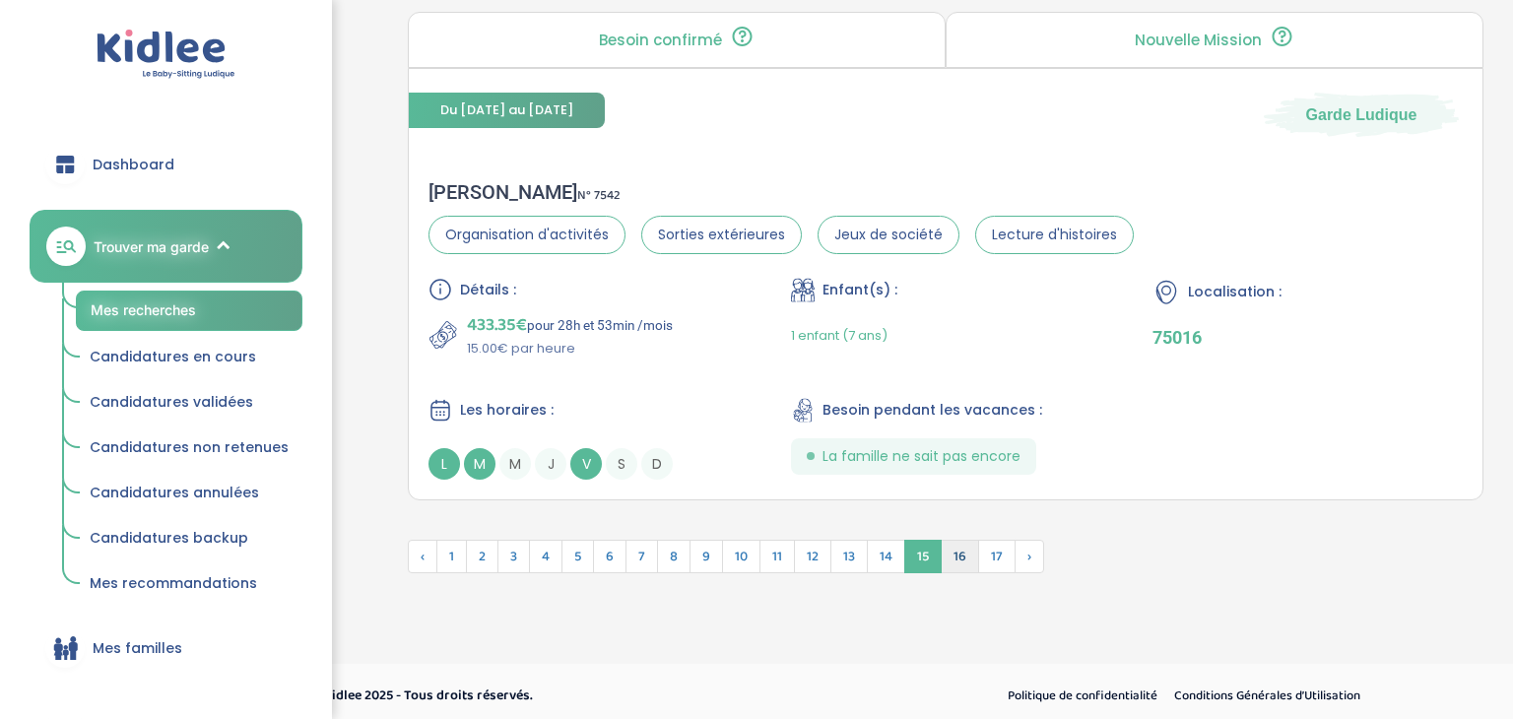
click at [951, 547] on span "16" at bounding box center [960, 556] width 38 height 33
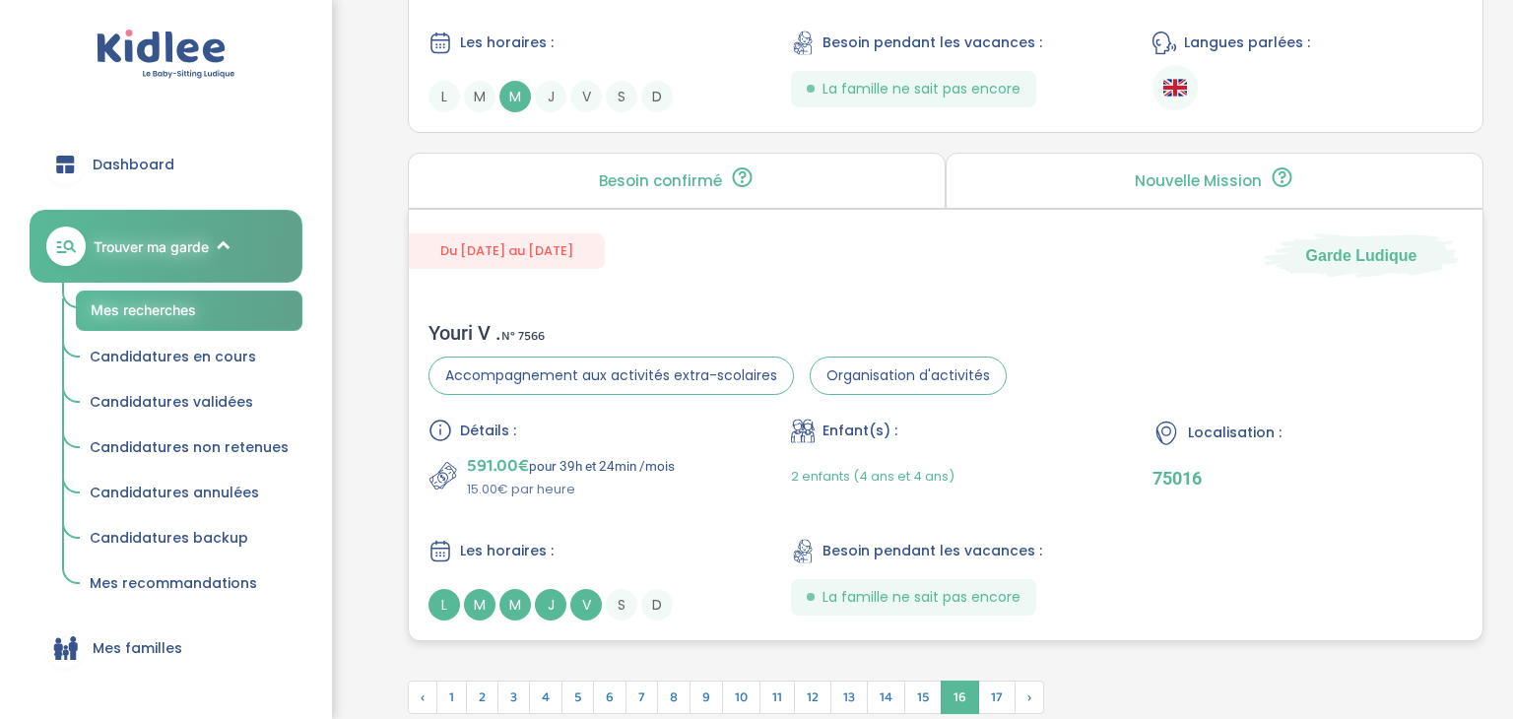
scroll to position [5686, 0]
